Goal: Find specific page/section: Find specific page/section

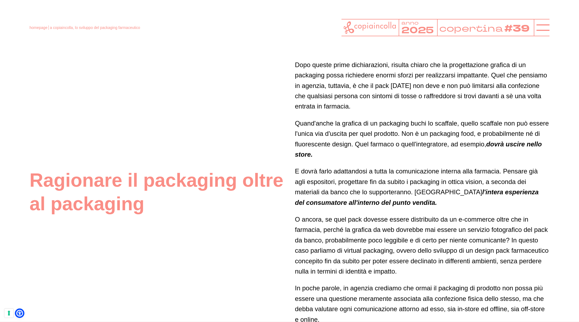
scroll to position [1447, 0]
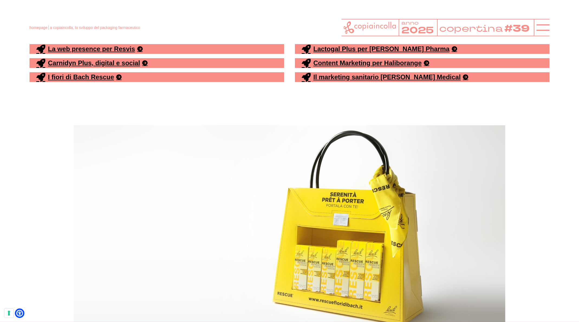
scroll to position [1727, 0]
